Goal: Transaction & Acquisition: Purchase product/service

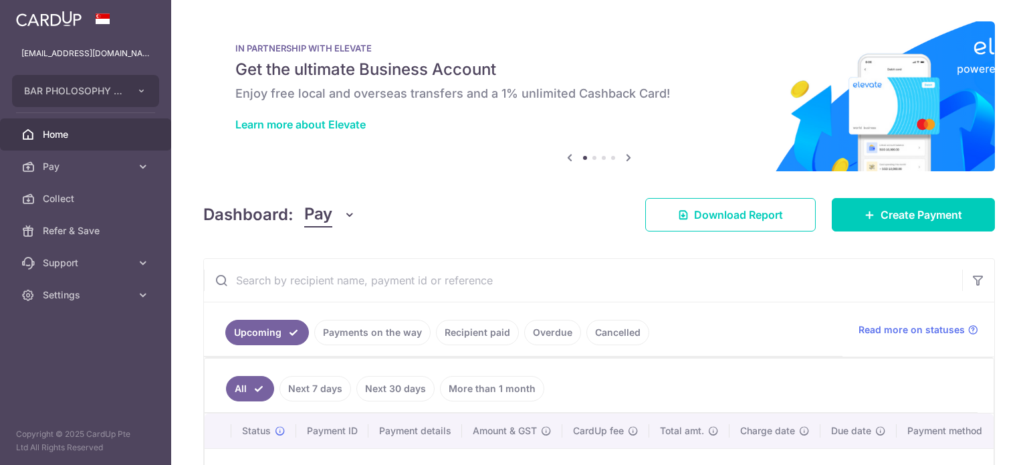
scroll to position [193, 0]
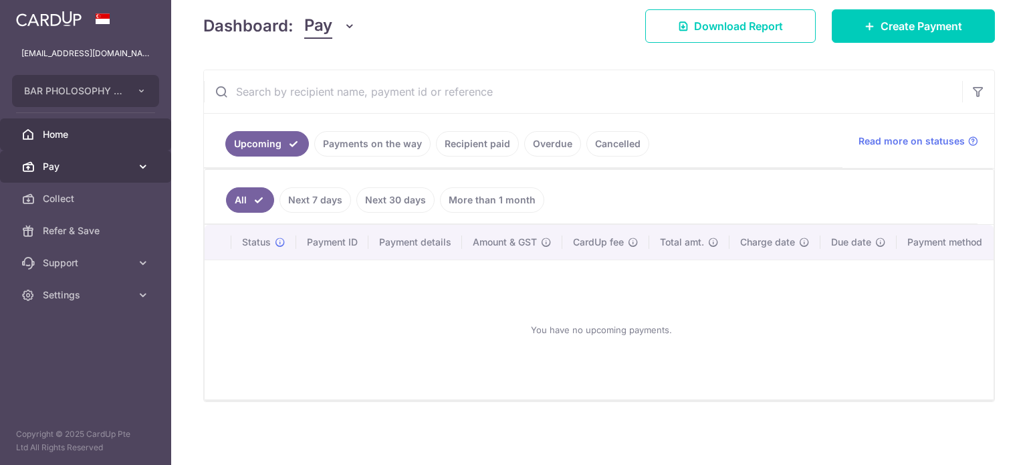
click at [93, 176] on link "Pay" at bounding box center [85, 166] width 171 height 32
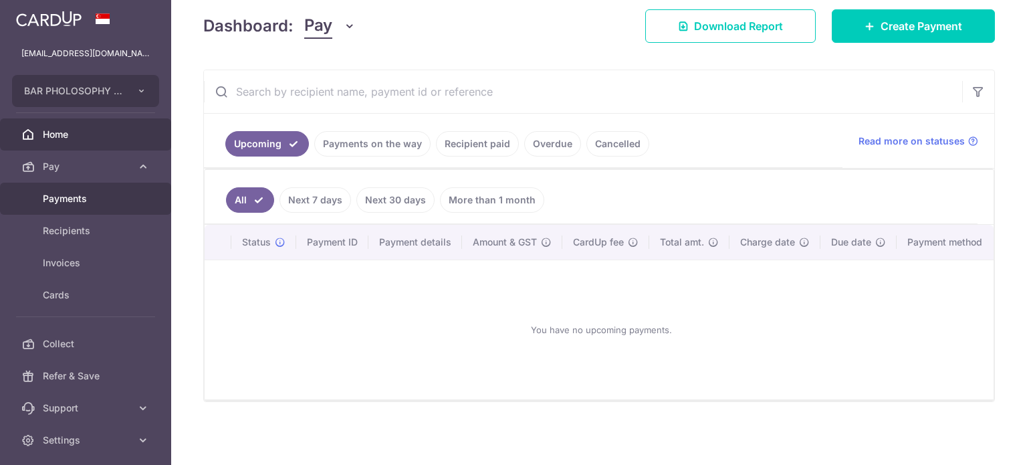
click at [84, 194] on span "Payments" at bounding box center [87, 198] width 88 height 13
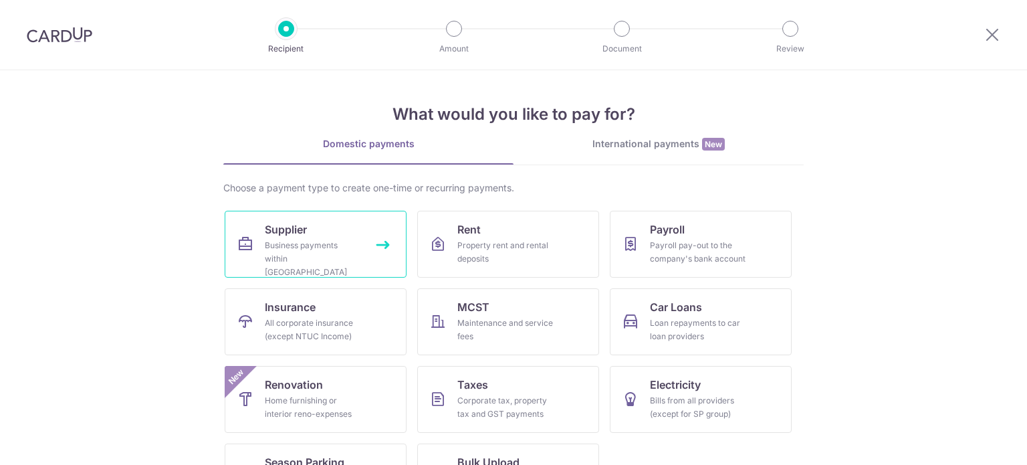
click at [306, 248] on div "Business payments within Singapore" at bounding box center [313, 259] width 96 height 40
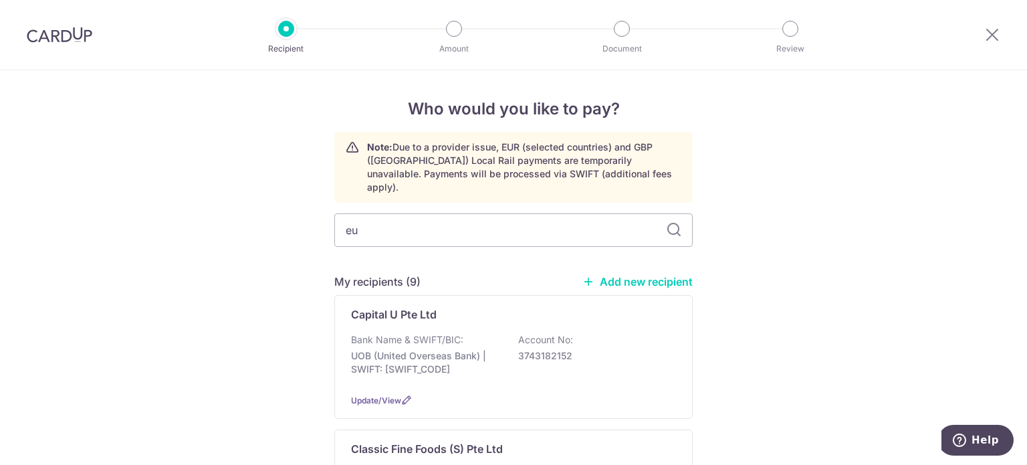
type input "eur"
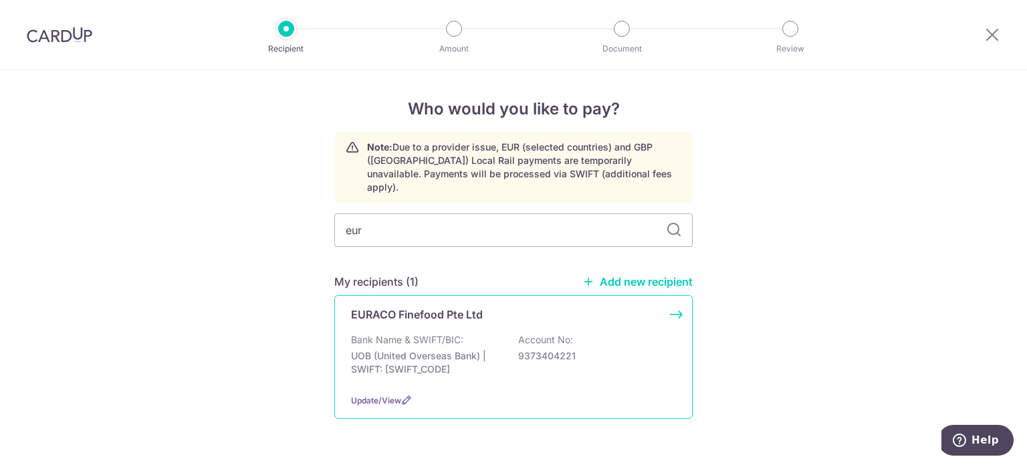
click at [410, 333] on p "Bank Name & SWIFT/BIC:" at bounding box center [407, 339] width 112 height 13
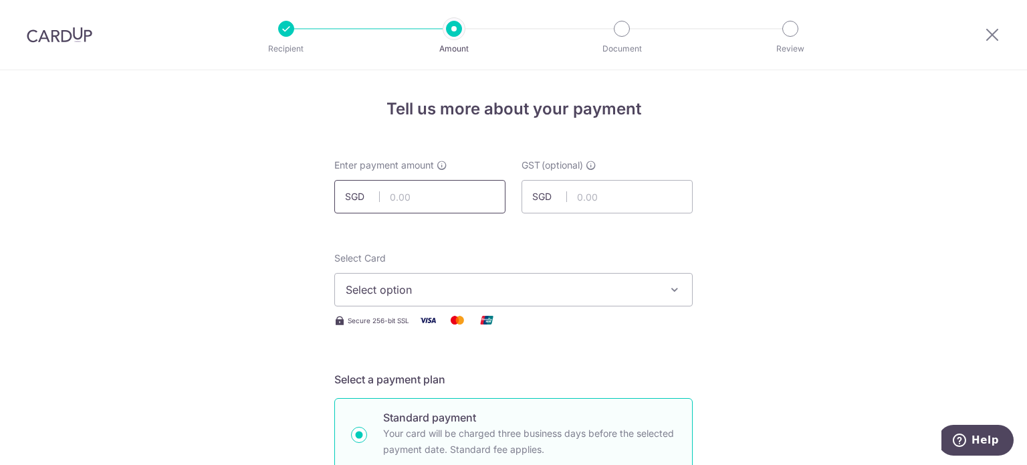
drag, startPoint x: 424, startPoint y: 199, endPoint x: 398, endPoint y: 209, distance: 28.2
click at [407, 208] on input "text" at bounding box center [419, 196] width 171 height 33
type input "2,692.11"
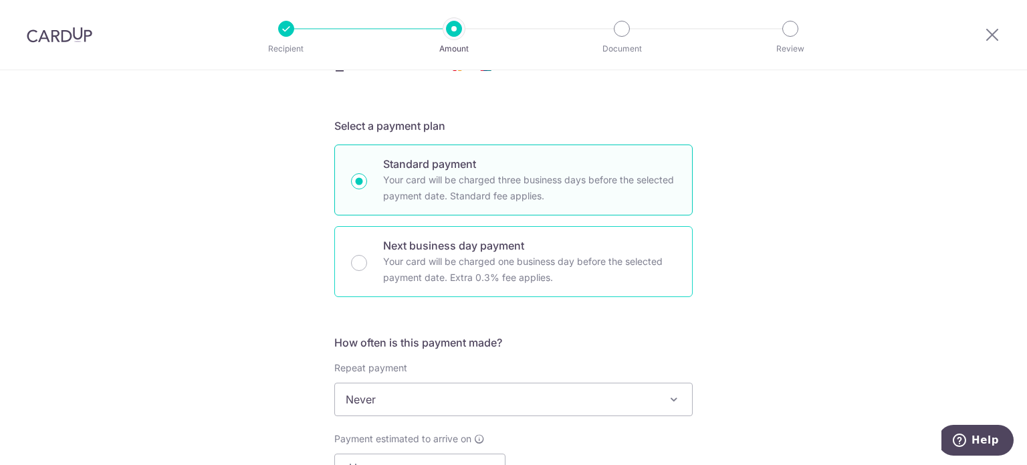
scroll to position [201, 0]
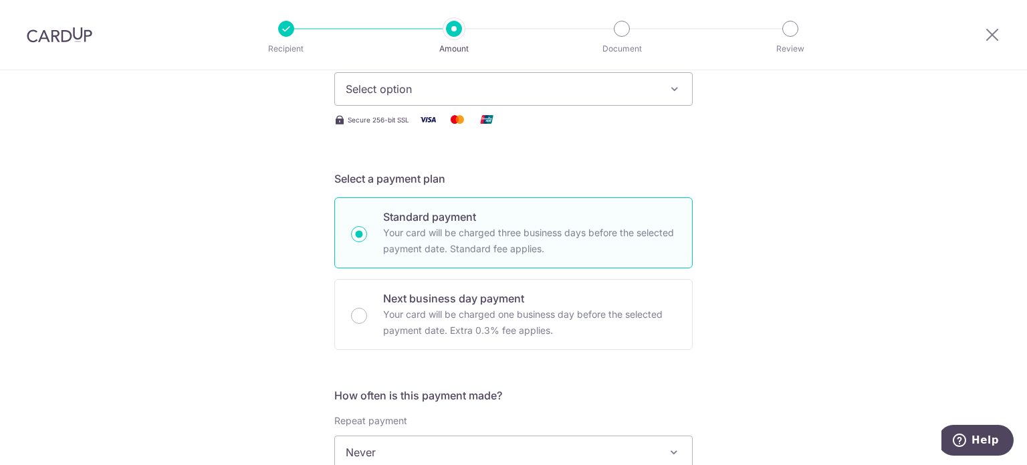
click at [481, 91] on span "Select option" at bounding box center [502, 89] width 312 height 16
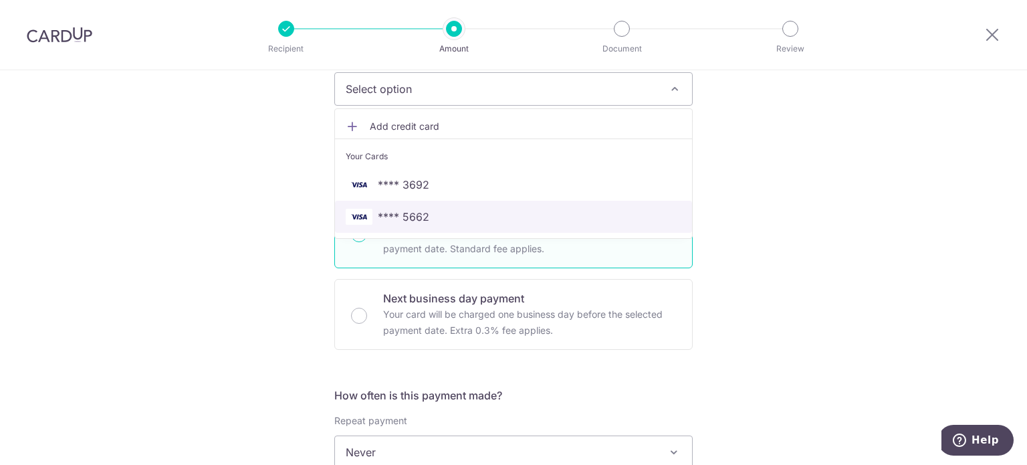
click at [428, 216] on span "**** 5662" at bounding box center [514, 217] width 336 height 16
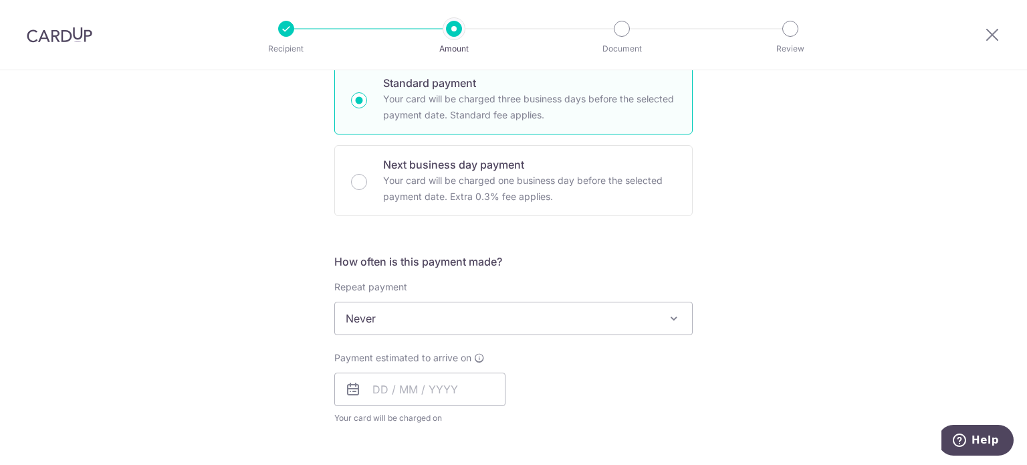
scroll to position [401, 0]
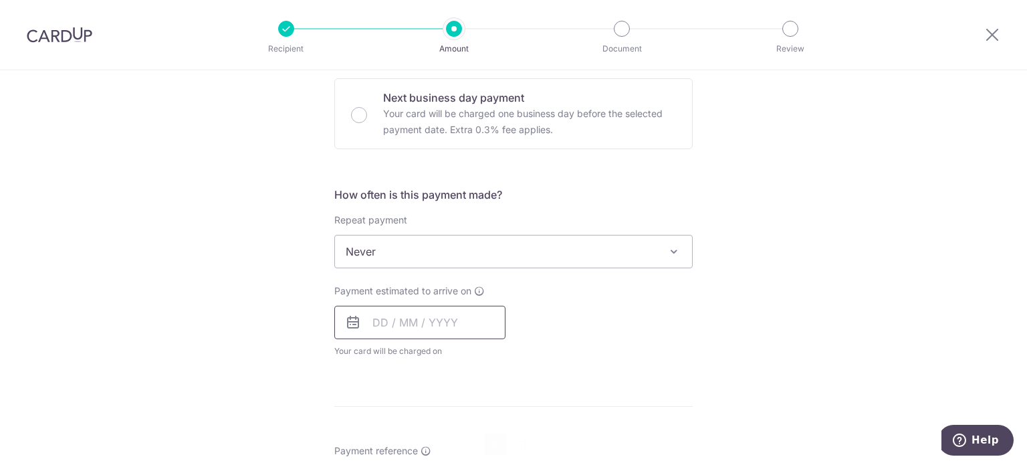
click at [424, 325] on input "text" at bounding box center [419, 322] width 171 height 33
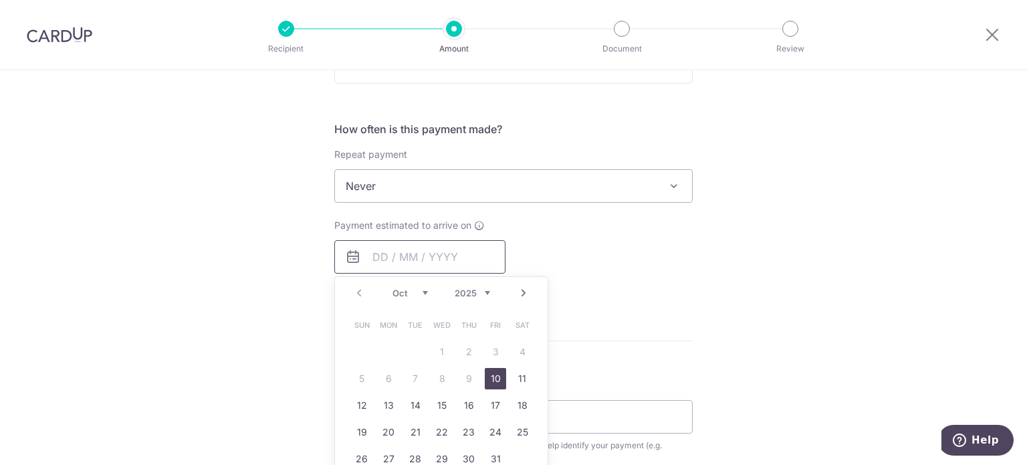
scroll to position [535, 0]
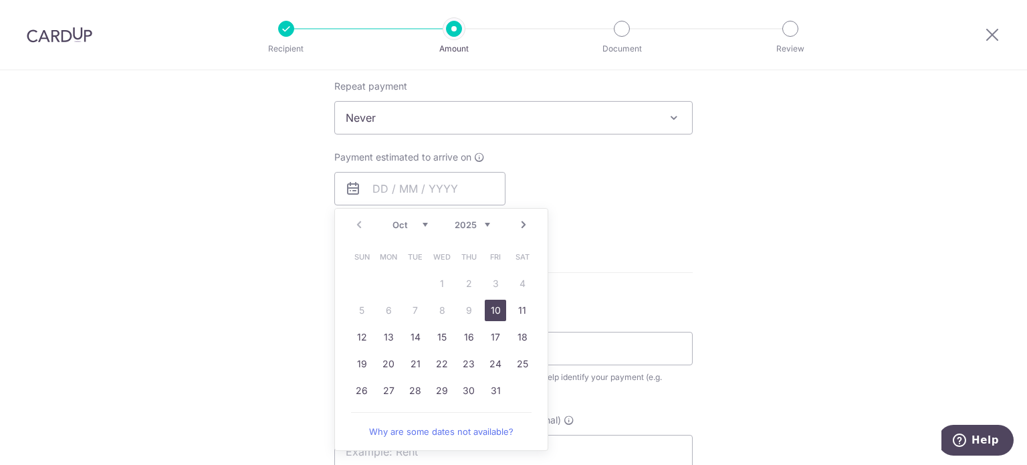
click at [497, 305] on link "10" at bounding box center [495, 310] width 21 height 21
type input "10/10/2025"
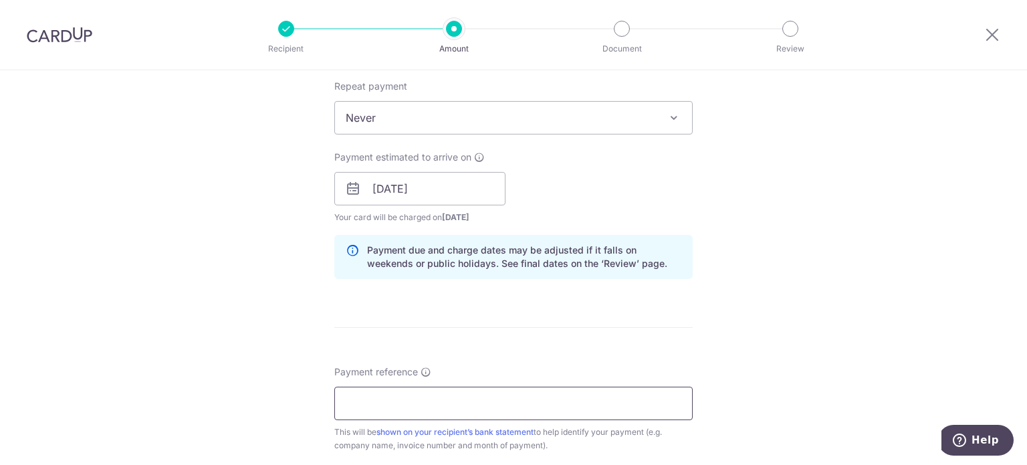
drag, startPoint x: 555, startPoint y: 394, endPoint x: 541, endPoint y: 394, distance: 14.0
click at [555, 394] on input "Payment reference" at bounding box center [513, 402] width 358 height 33
paste input "CL-BAR018"
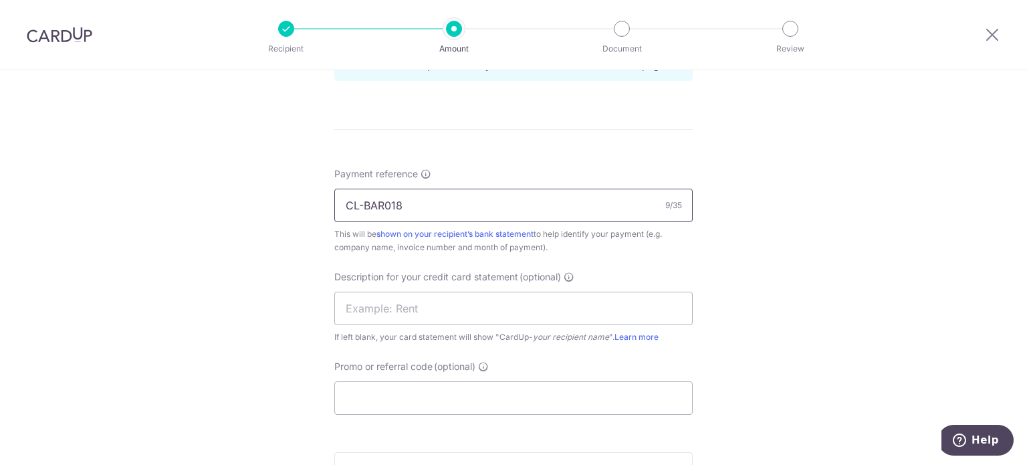
scroll to position [736, 0]
type input "CL-BAR018"
click at [433, 306] on input "text" at bounding box center [513, 305] width 358 height 33
type input "Euraco"
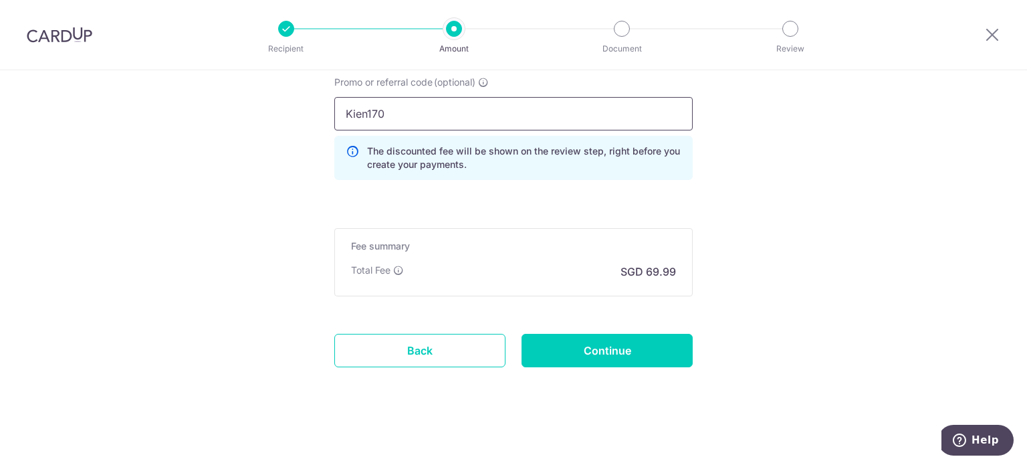
scroll to position [1013, 0]
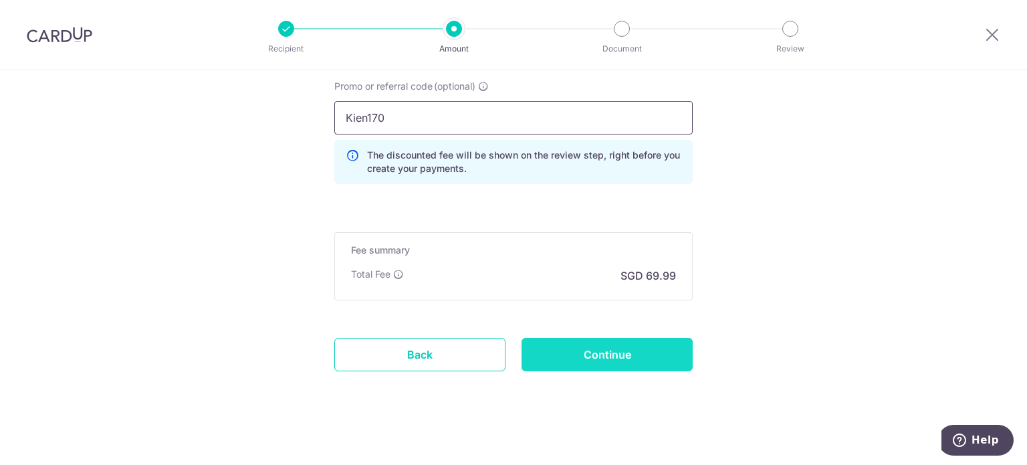
type input "Kien170"
click at [646, 348] on input "Continue" at bounding box center [607, 354] width 171 height 33
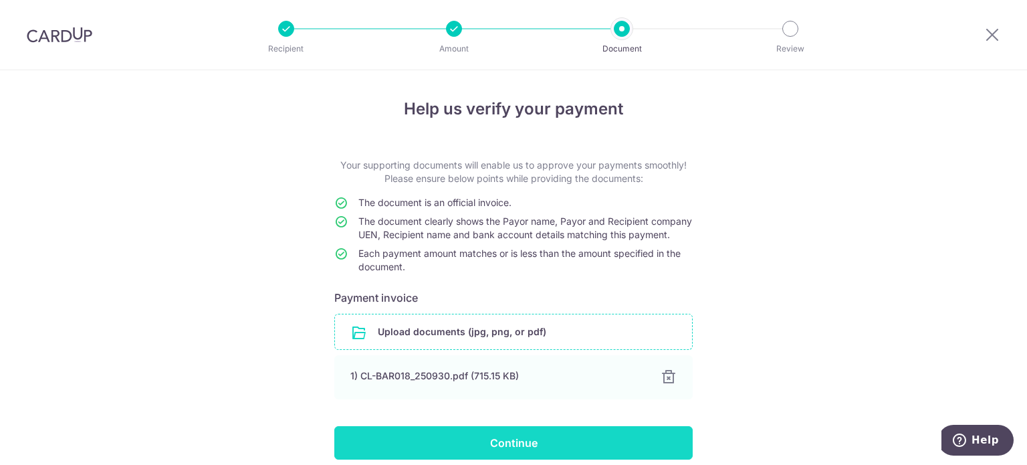
click at [526, 449] on input "Continue" at bounding box center [513, 442] width 358 height 33
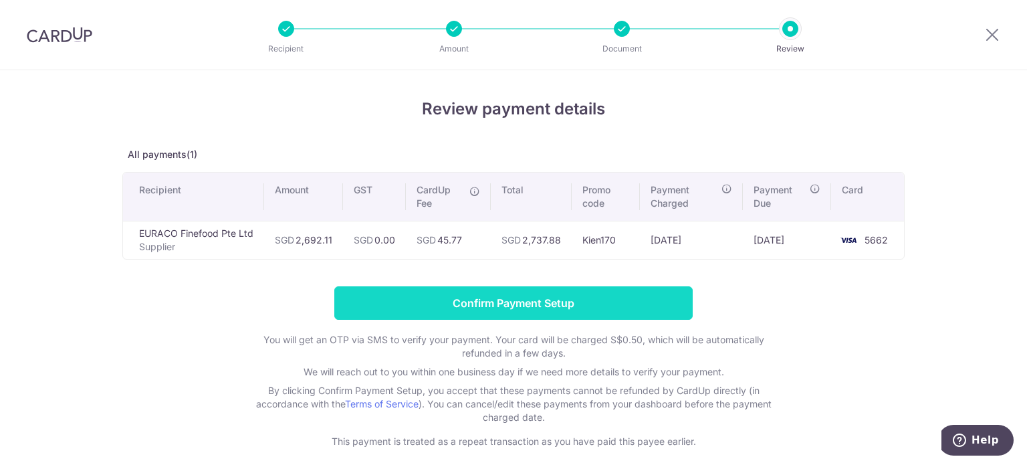
click at [610, 303] on input "Confirm Payment Setup" at bounding box center [513, 302] width 358 height 33
